Goal: Check status

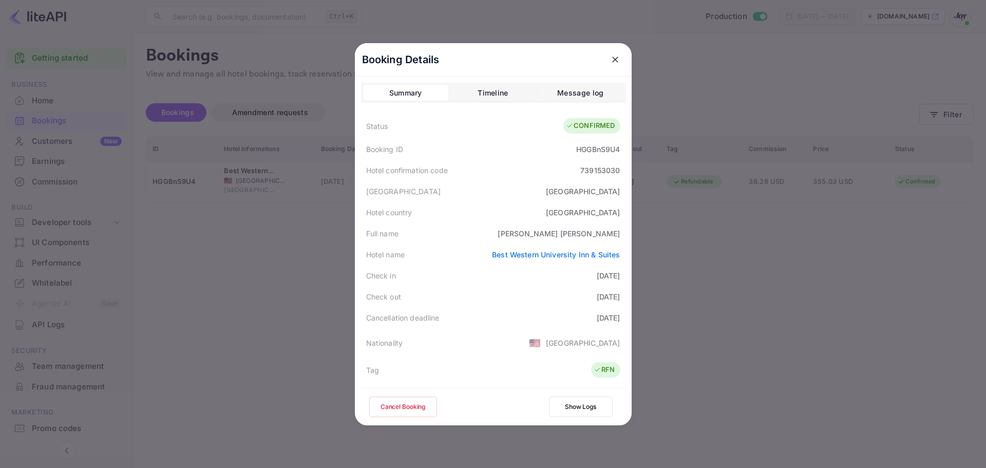
click at [616, 56] on button "close" at bounding box center [615, 59] width 18 height 18
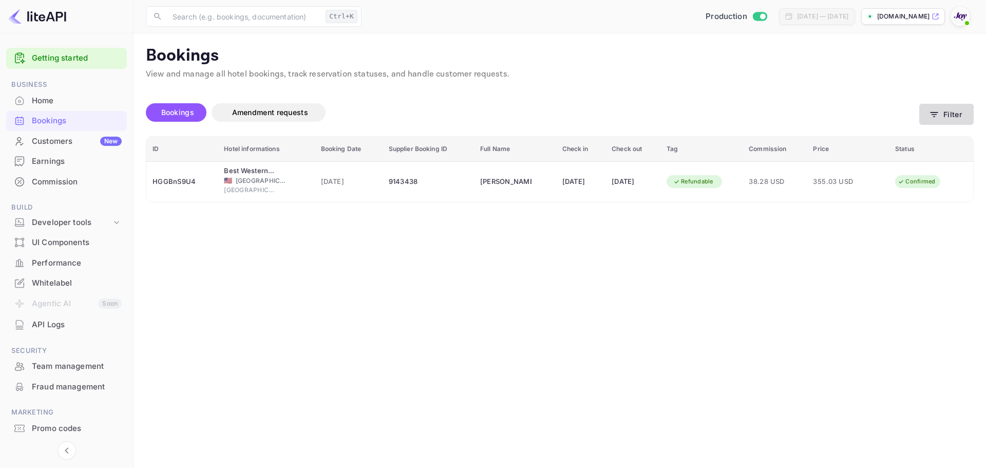
click at [931, 109] on button "Filter" at bounding box center [946, 114] width 54 height 21
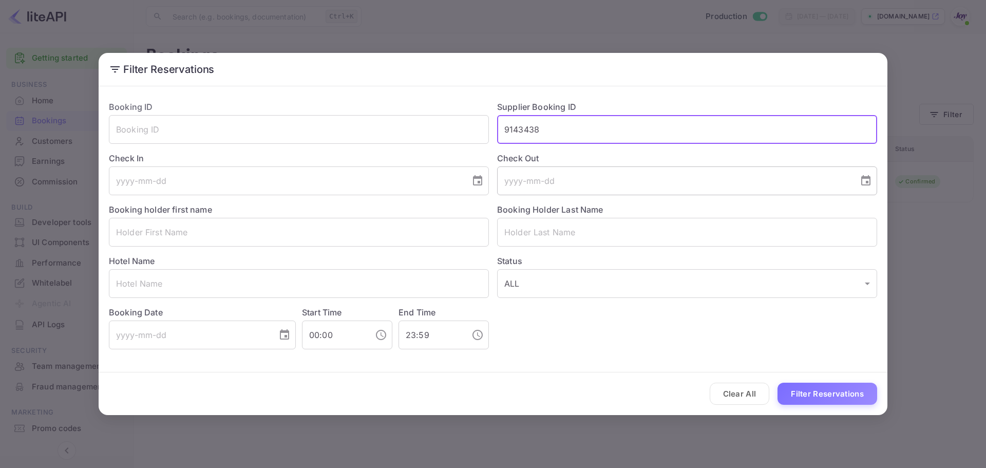
drag, startPoint x: 635, startPoint y: 134, endPoint x: 552, endPoint y: 168, distance: 89.3
click at [425, 117] on div "Booking ID ​ Supplier Booking ID 9143438 ​ Check In ​ Check Out ​ Booking holde…" at bounding box center [489, 220] width 776 height 257
paste input "207283"
type input "9207283"
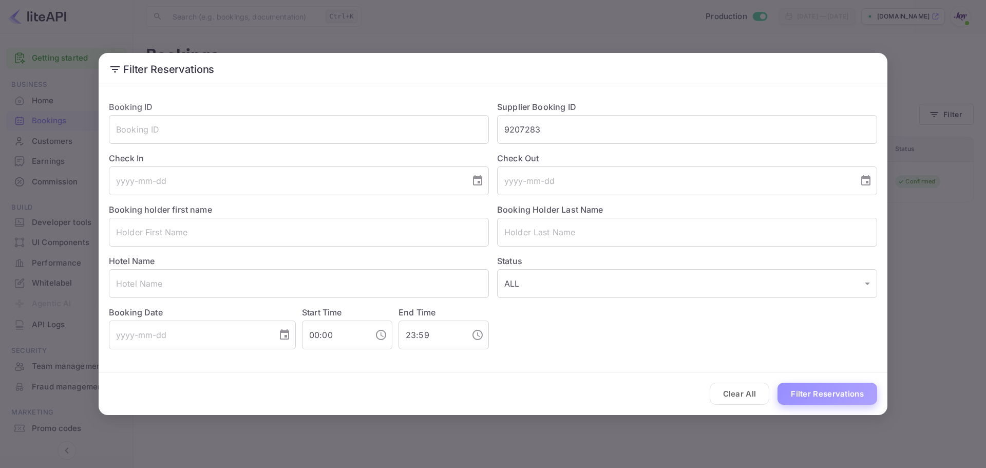
click at [822, 399] on button "Filter Reservations" at bounding box center [827, 393] width 100 height 22
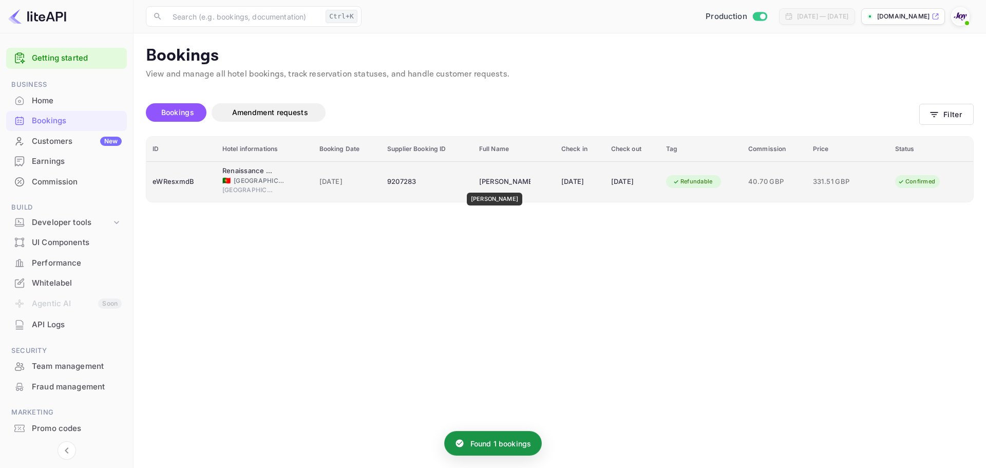
click at [502, 185] on div "[PERSON_NAME]" at bounding box center [504, 182] width 51 height 16
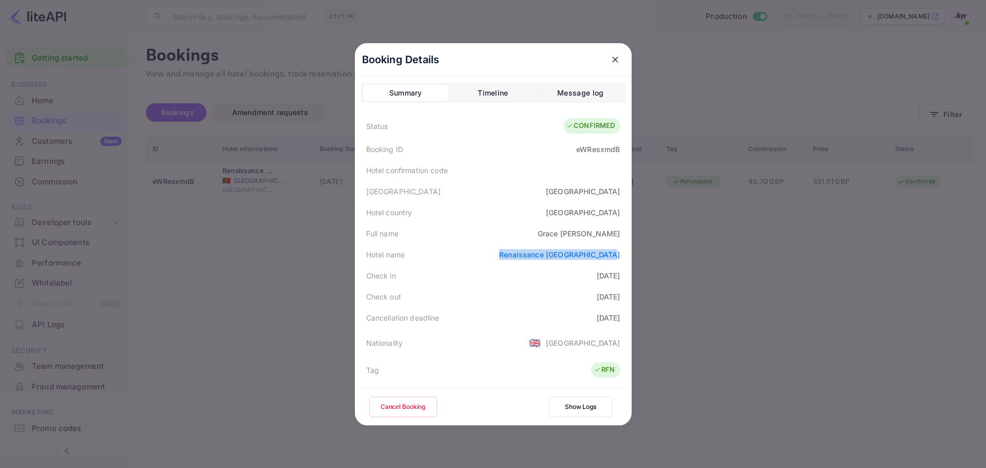
drag, startPoint x: 503, startPoint y: 254, endPoint x: 608, endPoint y: 124, distance: 166.9
click at [647, 247] on div "Booking Details Summary Timeline Message log Status CONFIRMED Booking ID eWResx…" at bounding box center [493, 234] width 310 height 468
copy link "Renaissance [GEOGRAPHIC_DATA]"
